Goal: Information Seeking & Learning: Find specific fact

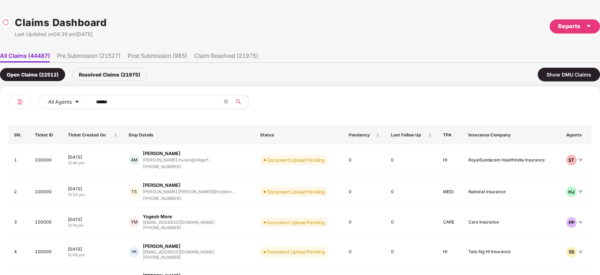
scroll to position [0, 0]
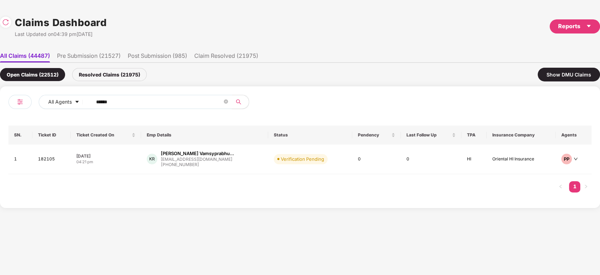
click at [165, 95] on span "******" at bounding box center [160, 102] width 144 height 14
click at [215, 158] on div "[EMAIL_ADDRESS][DOMAIN_NAME]" at bounding box center [197, 159] width 73 height 5
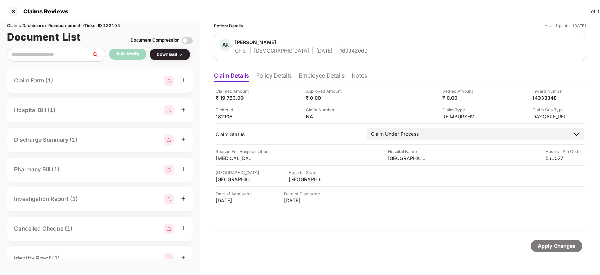
scroll to position [0, 0]
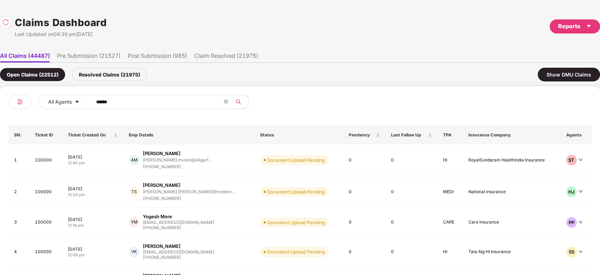
scroll to position [0, 0]
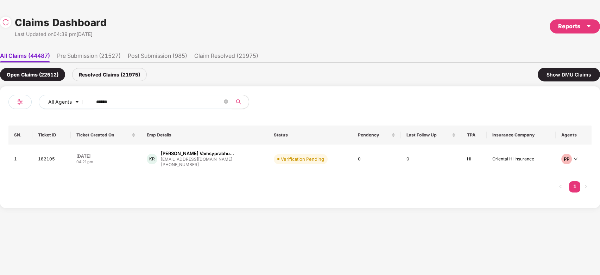
click at [158, 102] on input "******" at bounding box center [159, 101] width 126 height 11
paste input "text"
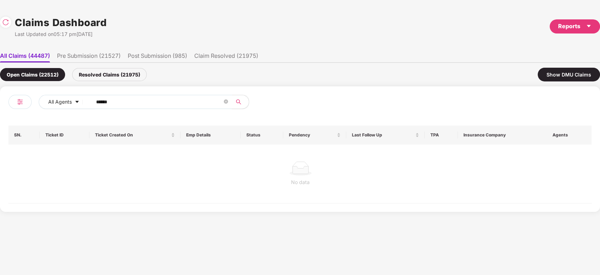
type input "******"
click at [226, 156] on div "No data" at bounding box center [300, 173] width 584 height 58
click at [126, 78] on div "Resolved Claims (21975)" at bounding box center [109, 74] width 75 height 13
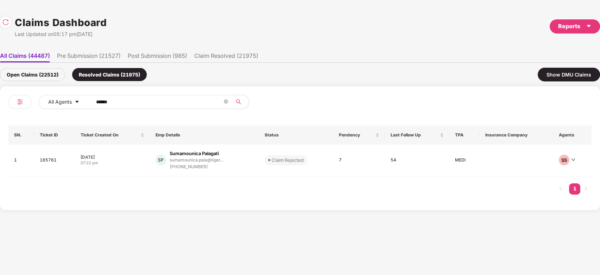
click at [216, 157] on div "sumamounica.pala@tiger..." at bounding box center [197, 159] width 54 height 5
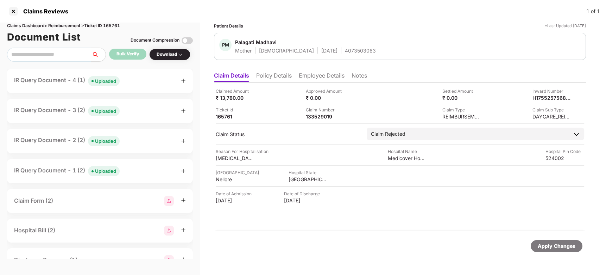
drag, startPoint x: 315, startPoint y: 70, endPoint x: 313, endPoint y: 75, distance: 5.7
click at [313, 75] on ul "Claim Details Policy Details Employee Details Notes" at bounding box center [400, 75] width 372 height 14
click at [313, 75] on li "Employee Details" at bounding box center [322, 77] width 46 height 10
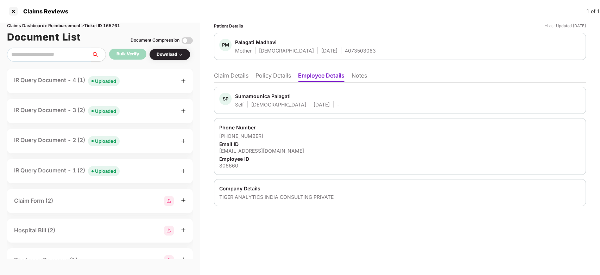
click at [233, 163] on div "806660" at bounding box center [399, 165] width 361 height 7
copy div "806660"
